Goal: Find specific page/section: Find specific page/section

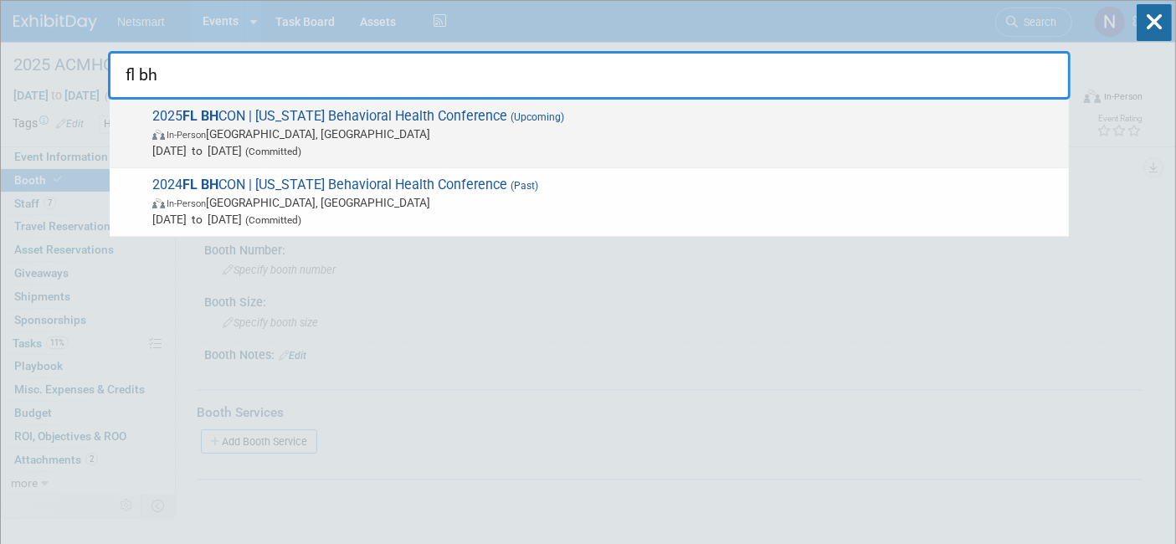
type input "fl bh"
click at [444, 152] on span "[DATE] to [DATE] (Committed)" at bounding box center [606, 150] width 908 height 17
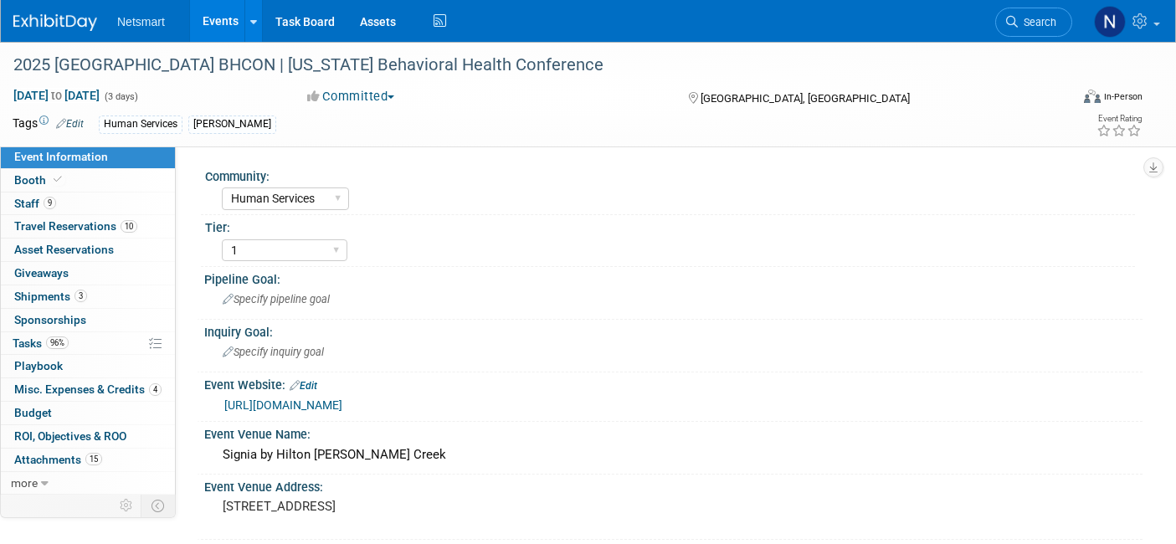
select select "Human Services"
select select "1"
select select "Yes"
click at [145, 287] on link "3 Shipments 3" at bounding box center [88, 296] width 174 height 23
